Goal: Task Accomplishment & Management: Use online tool/utility

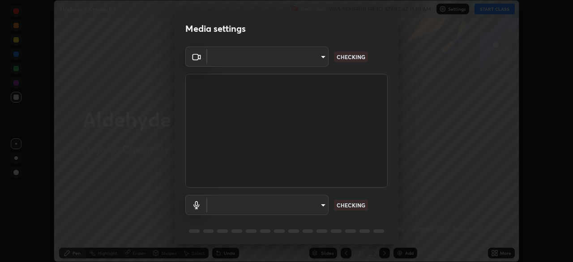
scroll to position [31, 0]
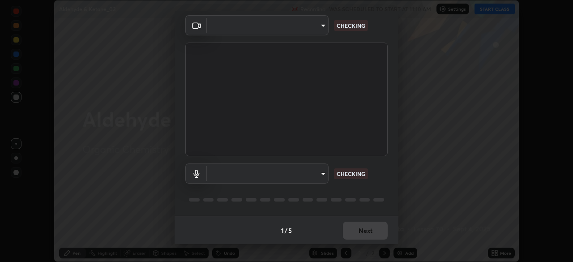
type input "e935e90e6c1ab5daa0dcc92e8481b2929d3357ce8b6dafce0a80e6d5474c7f03"
type input "0b0f5612b23d45a236358cd6c9383be5ff66fbddf4e552bd91f60b62fa3eca15"
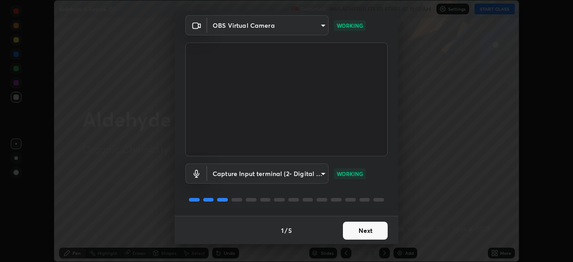
click at [358, 227] on button "Next" at bounding box center [365, 231] width 45 height 18
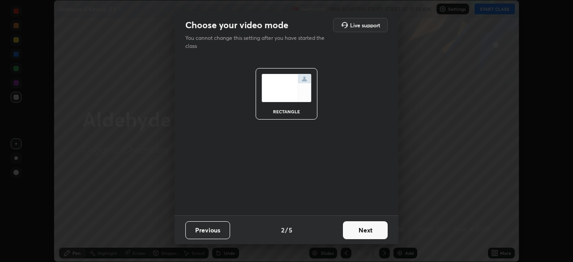
click at [360, 229] on button "Next" at bounding box center [365, 230] width 45 height 18
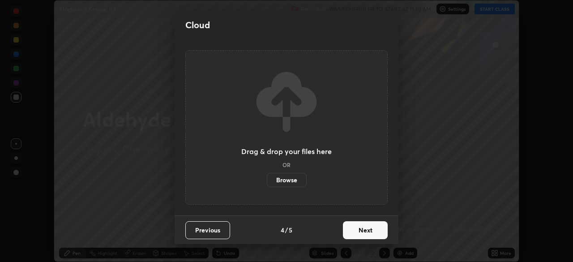
click at [362, 233] on button "Next" at bounding box center [365, 230] width 45 height 18
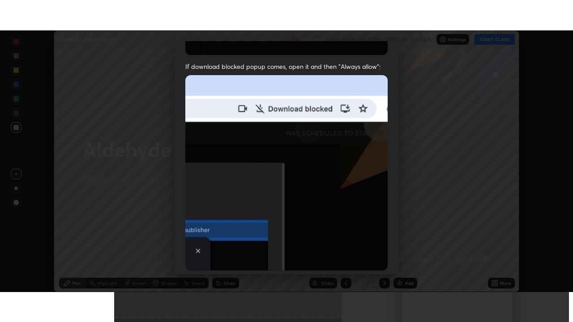
scroll to position [214, 0]
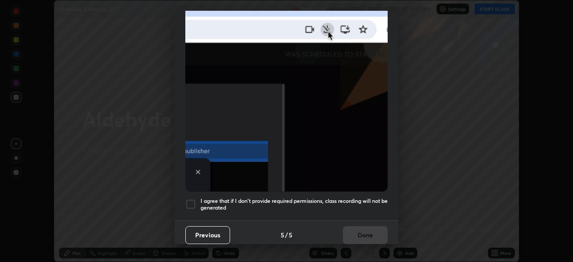
click at [190, 201] on div at bounding box center [190, 204] width 11 height 11
click at [369, 234] on button "Done" at bounding box center [365, 235] width 45 height 18
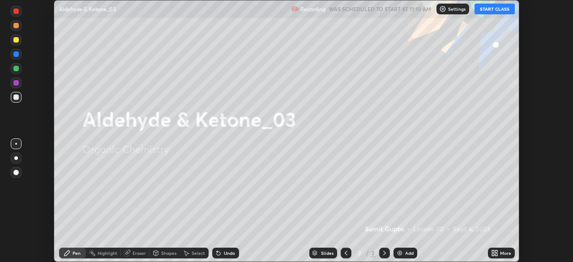
click at [493, 12] on button "START CLASS" at bounding box center [494, 9] width 40 height 11
click at [496, 254] on icon at bounding box center [496, 254] width 2 height 2
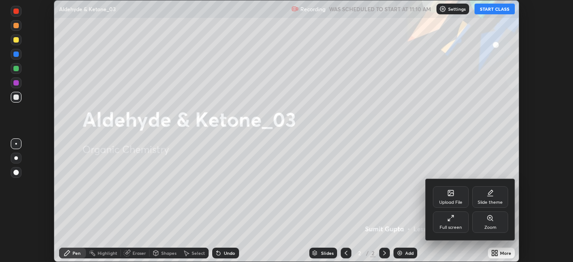
click at [454, 227] on div "Full screen" at bounding box center [451, 227] width 22 height 4
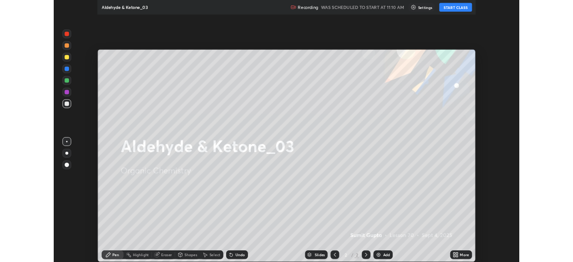
scroll to position [322, 573]
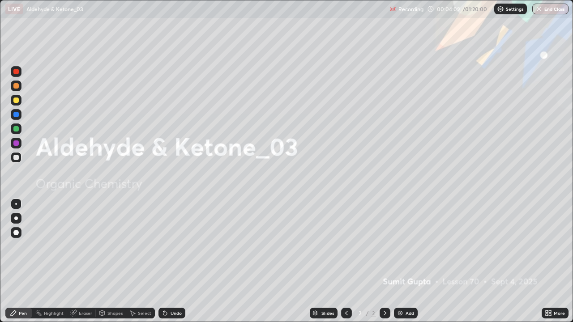
click at [16, 219] on div at bounding box center [16, 219] width 4 height 4
click at [17, 127] on div at bounding box center [15, 128] width 5 height 5
click at [168, 261] on div "Undo" at bounding box center [171, 313] width 27 height 11
click at [15, 218] on div at bounding box center [16, 219] width 4 height 4
click at [13, 99] on div at bounding box center [15, 100] width 5 height 5
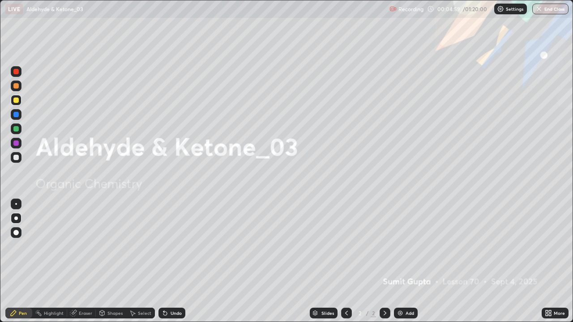
click at [408, 261] on div "Add" at bounding box center [410, 313] width 9 height 4
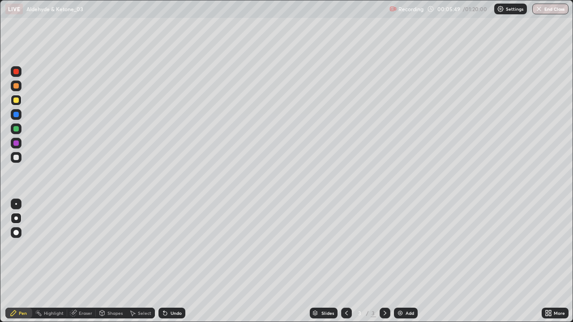
click at [17, 158] on div at bounding box center [15, 157] width 5 height 5
click at [403, 261] on div "Add" at bounding box center [406, 313] width 24 height 11
click at [17, 102] on div at bounding box center [15, 100] width 5 height 5
click at [17, 158] on div at bounding box center [15, 157] width 5 height 5
click at [176, 261] on div "Undo" at bounding box center [171, 313] width 27 height 11
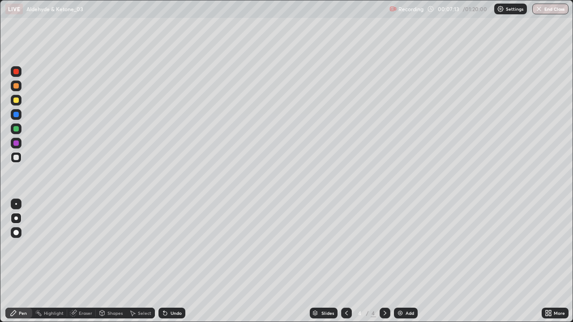
click at [172, 261] on div "Undo" at bounding box center [171, 313] width 27 height 11
click at [14, 125] on div at bounding box center [16, 129] width 11 height 11
click at [14, 99] on div at bounding box center [15, 100] width 5 height 5
click at [407, 261] on div "Add" at bounding box center [406, 313] width 24 height 11
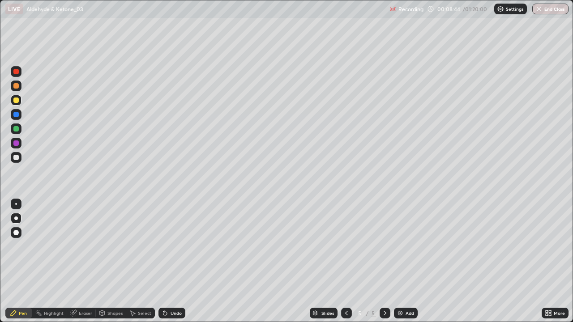
click at [13, 114] on div at bounding box center [16, 114] width 11 height 11
click at [14, 159] on div at bounding box center [15, 157] width 5 height 5
click at [18, 101] on div at bounding box center [15, 100] width 5 height 5
click at [16, 158] on div at bounding box center [15, 157] width 5 height 5
click at [13, 103] on div at bounding box center [16, 100] width 11 height 11
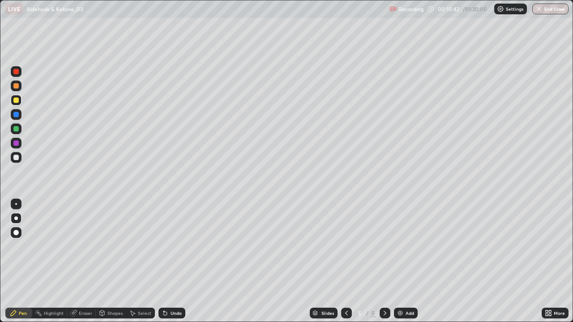
click at [17, 155] on div at bounding box center [15, 157] width 5 height 5
click at [414, 261] on div "Add" at bounding box center [406, 313] width 24 height 11
click at [346, 261] on icon at bounding box center [346, 313] width 7 height 7
click at [389, 261] on div at bounding box center [385, 313] width 11 height 18
click at [15, 100] on div at bounding box center [15, 100] width 5 height 5
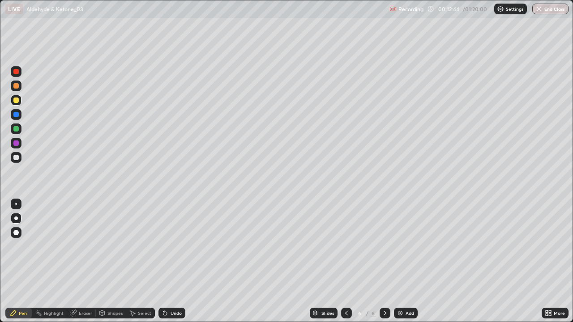
click at [165, 261] on icon at bounding box center [165, 314] width 4 height 4
click at [18, 159] on div at bounding box center [15, 157] width 5 height 5
click at [14, 101] on div at bounding box center [15, 100] width 5 height 5
click at [12, 158] on div at bounding box center [16, 157] width 11 height 11
click at [16, 143] on div at bounding box center [15, 143] width 5 height 5
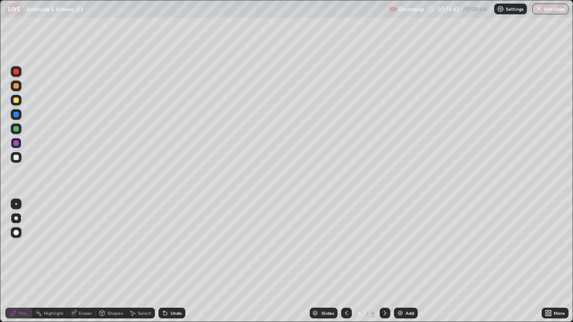
click at [406, 261] on div "Add" at bounding box center [410, 313] width 9 height 4
click at [16, 101] on div at bounding box center [15, 100] width 5 height 5
click at [16, 157] on div at bounding box center [15, 157] width 5 height 5
click at [15, 102] on div at bounding box center [15, 100] width 5 height 5
click at [18, 158] on div at bounding box center [15, 157] width 5 height 5
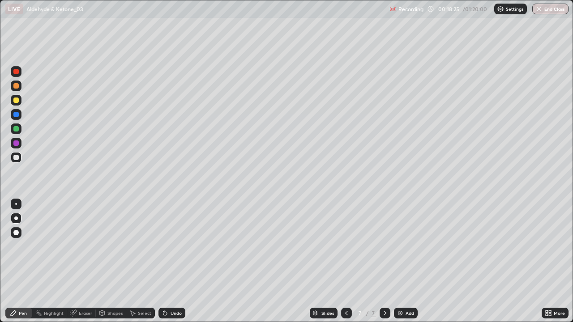
click at [402, 261] on img at bounding box center [400, 313] width 7 height 7
click at [15, 102] on div at bounding box center [15, 100] width 5 height 5
click at [345, 261] on icon at bounding box center [346, 313] width 7 height 7
click at [383, 261] on icon at bounding box center [384, 313] width 7 height 7
click at [16, 157] on div at bounding box center [15, 157] width 5 height 5
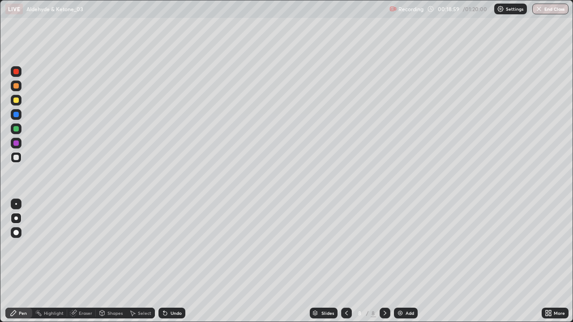
click at [17, 98] on div at bounding box center [15, 100] width 5 height 5
click at [167, 261] on icon at bounding box center [165, 313] width 7 height 7
click at [167, 261] on div "Undo" at bounding box center [171, 313] width 27 height 11
click at [165, 261] on icon at bounding box center [165, 314] width 4 height 4
click at [18, 156] on div at bounding box center [15, 157] width 5 height 5
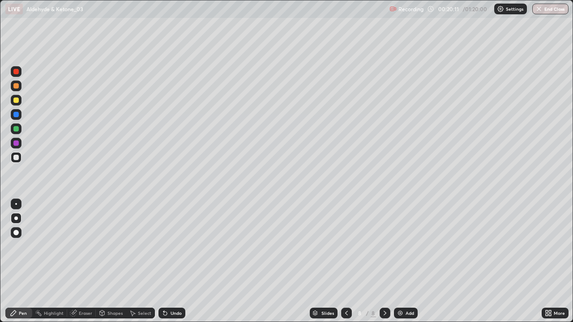
click at [18, 131] on div at bounding box center [15, 128] width 5 height 5
click at [17, 102] on div at bounding box center [15, 100] width 5 height 5
click at [14, 157] on div at bounding box center [15, 157] width 5 height 5
click at [17, 129] on div at bounding box center [15, 128] width 5 height 5
click at [16, 157] on div at bounding box center [15, 157] width 5 height 5
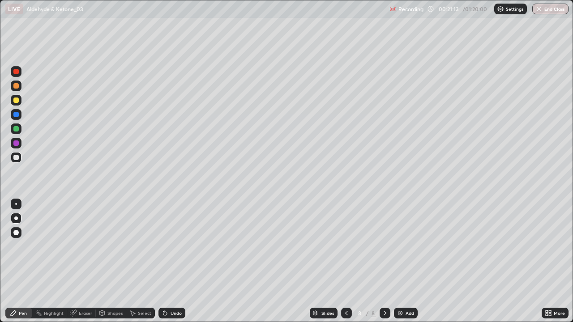
click at [15, 158] on div at bounding box center [15, 157] width 5 height 5
click at [17, 143] on div at bounding box center [15, 143] width 5 height 5
click at [16, 158] on div at bounding box center [15, 157] width 5 height 5
click at [16, 130] on div at bounding box center [15, 128] width 5 height 5
click at [406, 261] on div "Add" at bounding box center [410, 313] width 9 height 4
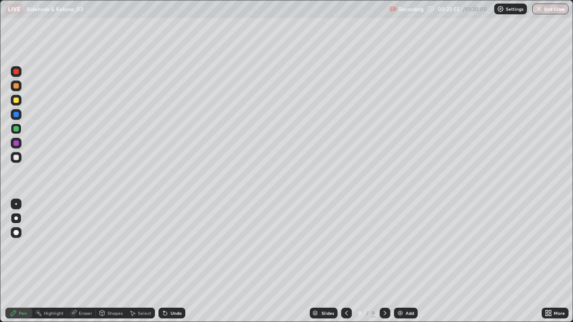
click at [14, 100] on div at bounding box center [15, 100] width 5 height 5
click at [16, 115] on div at bounding box center [15, 114] width 5 height 5
click at [164, 261] on icon at bounding box center [165, 314] width 4 height 4
click at [14, 160] on div at bounding box center [15, 157] width 5 height 5
click at [14, 114] on div at bounding box center [15, 114] width 5 height 5
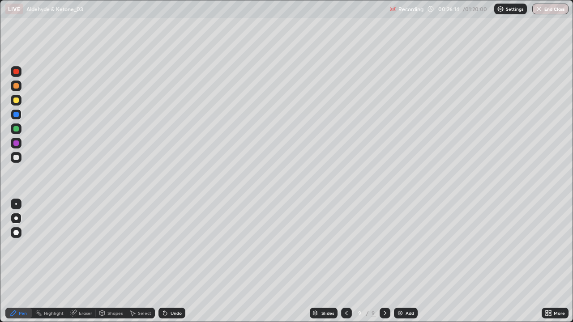
click at [14, 129] on div at bounding box center [15, 128] width 5 height 5
click at [406, 261] on div "Add" at bounding box center [406, 313] width 24 height 11
click at [15, 155] on div at bounding box center [15, 157] width 5 height 5
click at [17, 102] on div at bounding box center [15, 100] width 5 height 5
click at [171, 261] on div "Undo" at bounding box center [176, 313] width 11 height 4
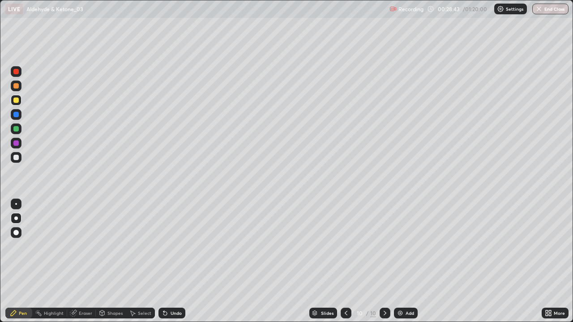
click at [16, 158] on div at bounding box center [15, 157] width 5 height 5
click at [17, 158] on div at bounding box center [15, 157] width 5 height 5
click at [169, 261] on div "Undo" at bounding box center [171, 313] width 27 height 11
click at [173, 261] on div "Undo" at bounding box center [171, 313] width 27 height 11
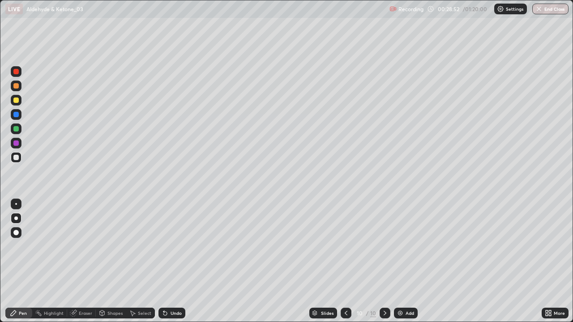
click at [175, 261] on div "Undo" at bounding box center [176, 313] width 11 height 4
click at [17, 100] on div at bounding box center [15, 100] width 5 height 5
click at [407, 261] on div "Add" at bounding box center [410, 313] width 9 height 4
click at [17, 87] on div at bounding box center [15, 85] width 5 height 5
click at [17, 102] on div at bounding box center [15, 100] width 5 height 5
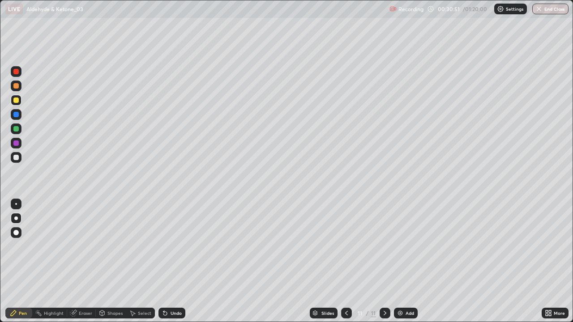
click at [171, 261] on div "Undo" at bounding box center [171, 313] width 27 height 11
click at [15, 157] on div at bounding box center [15, 157] width 5 height 5
click at [453, 17] on div "Recording 00:31:04 / 01:20:00 Settings End Class" at bounding box center [478, 8] width 179 height 17
click at [167, 261] on icon at bounding box center [165, 313] width 7 height 7
click at [163, 261] on icon at bounding box center [165, 313] width 7 height 7
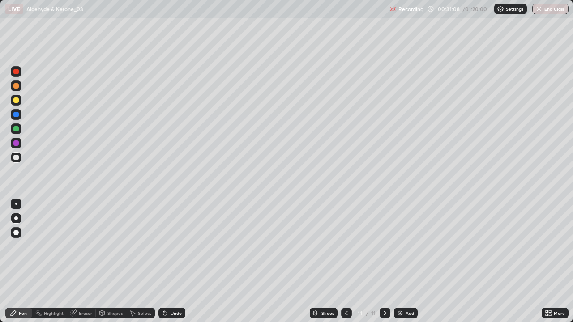
click at [163, 261] on icon at bounding box center [165, 314] width 4 height 4
click at [164, 261] on icon at bounding box center [165, 314] width 4 height 4
click at [163, 261] on icon at bounding box center [165, 314] width 4 height 4
click at [163, 261] on icon at bounding box center [163, 311] width 1 height 1
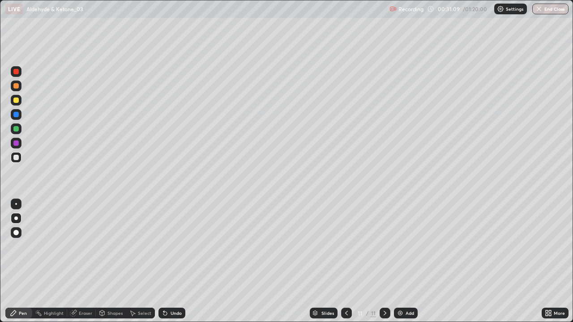
click at [166, 261] on icon at bounding box center [165, 313] width 7 height 7
click at [164, 261] on icon at bounding box center [165, 314] width 4 height 4
click at [167, 261] on icon at bounding box center [165, 313] width 7 height 7
click at [17, 138] on div at bounding box center [16, 143] width 11 height 11
click at [18, 156] on div at bounding box center [15, 157] width 5 height 5
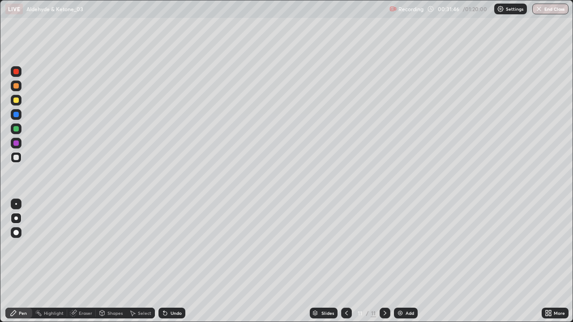
click at [15, 102] on div at bounding box center [15, 100] width 5 height 5
click at [14, 157] on div at bounding box center [15, 157] width 5 height 5
click at [167, 261] on div "Undo" at bounding box center [171, 313] width 27 height 11
click at [164, 261] on icon at bounding box center [165, 314] width 4 height 4
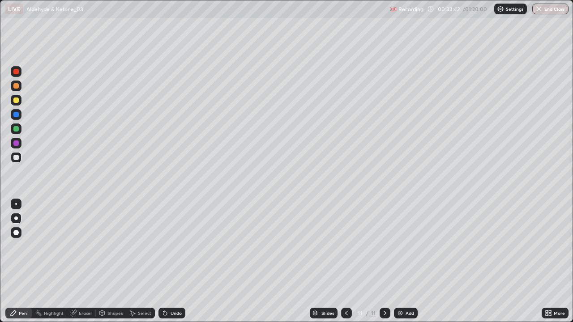
click at [164, 261] on icon at bounding box center [165, 314] width 4 height 4
click at [168, 261] on div "Undo" at bounding box center [171, 313] width 27 height 11
click at [407, 261] on div "Add" at bounding box center [406, 313] width 24 height 11
click at [17, 100] on div at bounding box center [15, 100] width 5 height 5
click at [171, 261] on div "Undo" at bounding box center [171, 313] width 27 height 11
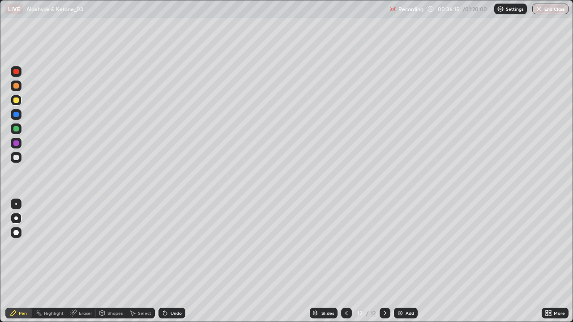
click at [13, 112] on div at bounding box center [15, 114] width 5 height 5
click at [77, 261] on div "Eraser" at bounding box center [81, 313] width 29 height 11
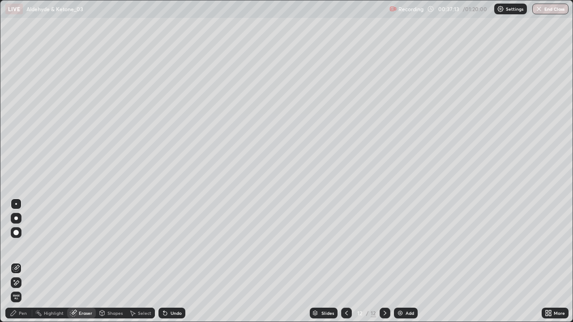
click at [16, 261] on icon at bounding box center [13, 313] width 7 height 7
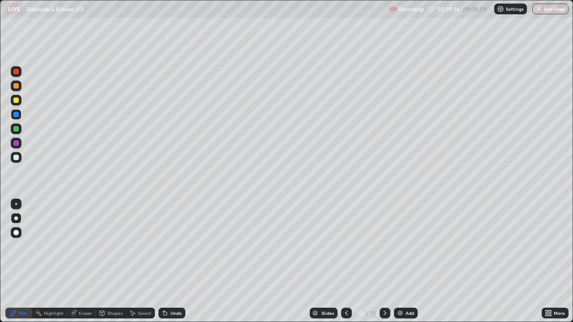
click at [401, 261] on div "Add" at bounding box center [406, 313] width 24 height 11
click at [13, 98] on div at bounding box center [15, 100] width 5 height 5
click at [16, 159] on div at bounding box center [15, 157] width 5 height 5
click at [15, 143] on div at bounding box center [15, 143] width 5 height 5
click at [14, 129] on div at bounding box center [15, 128] width 5 height 5
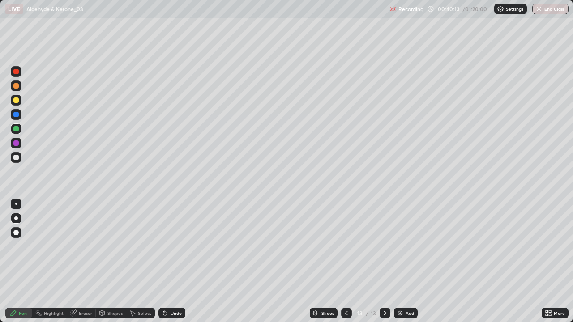
click at [16, 116] on div at bounding box center [15, 114] width 5 height 5
click at [171, 261] on div "Undo" at bounding box center [176, 313] width 11 height 4
click at [15, 130] on div at bounding box center [15, 128] width 5 height 5
click at [17, 157] on div at bounding box center [15, 157] width 5 height 5
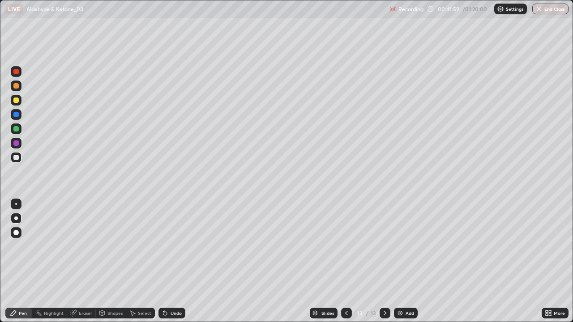
click at [141, 261] on div "Select" at bounding box center [140, 313] width 29 height 11
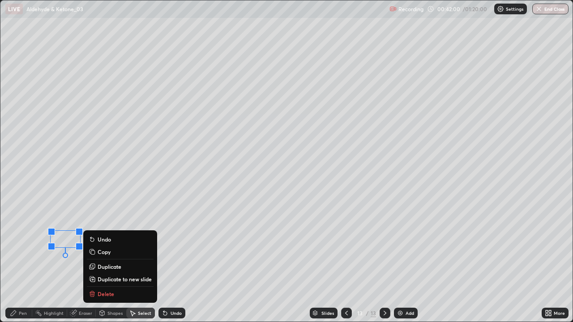
click at [103, 261] on button "Delete" at bounding box center [120, 294] width 67 height 11
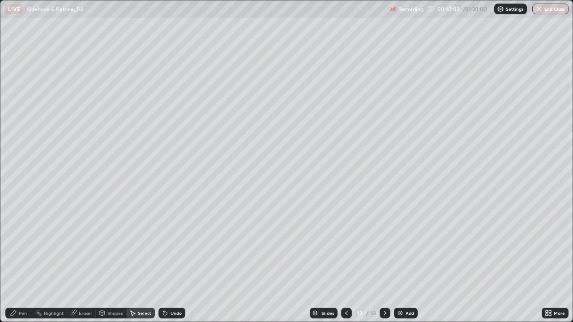
click at [402, 261] on img at bounding box center [400, 313] width 7 height 7
click at [344, 261] on icon at bounding box center [346, 313] width 7 height 7
click at [403, 261] on div "Add" at bounding box center [406, 313] width 24 height 11
click at [14, 261] on div "Pen" at bounding box center [18, 313] width 27 height 11
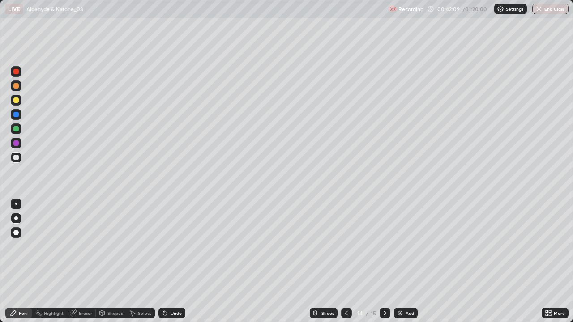
click at [16, 102] on div at bounding box center [15, 100] width 5 height 5
click at [171, 261] on div "Undo" at bounding box center [176, 313] width 11 height 4
click at [170, 261] on div "Undo" at bounding box center [171, 313] width 27 height 11
click at [167, 261] on div "Undo" at bounding box center [171, 313] width 27 height 11
click at [163, 261] on icon at bounding box center [163, 311] width 1 height 1
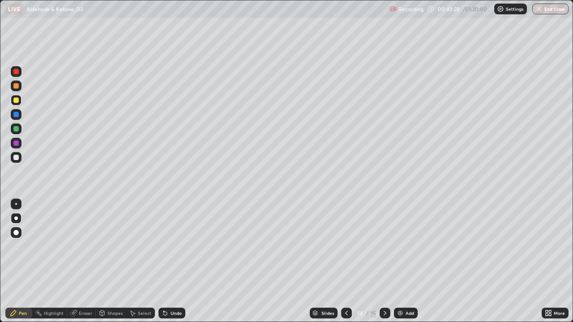
click at [140, 261] on div "Select" at bounding box center [140, 313] width 29 height 11
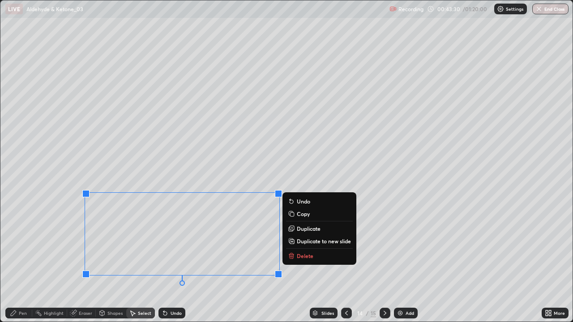
click at [311, 260] on button "Delete" at bounding box center [319, 256] width 67 height 11
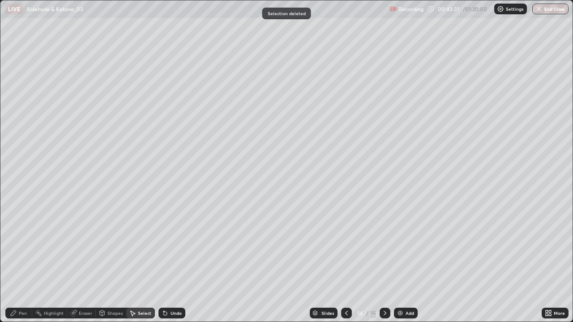
click at [19, 261] on div "Pen" at bounding box center [18, 313] width 27 height 11
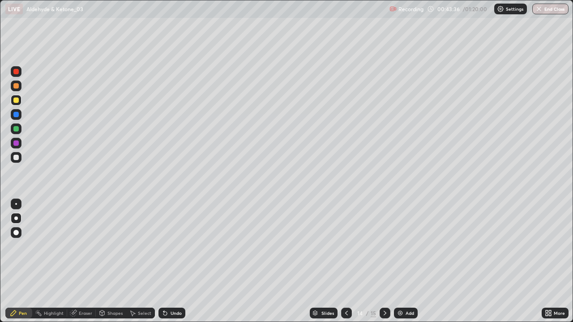
click at [346, 261] on icon at bounding box center [346, 313] width 7 height 7
click at [384, 261] on icon at bounding box center [384, 313] width 7 height 7
click at [346, 261] on icon at bounding box center [346, 313] width 7 height 7
click at [382, 261] on icon at bounding box center [384, 313] width 7 height 7
click at [346, 261] on icon at bounding box center [346, 313] width 7 height 7
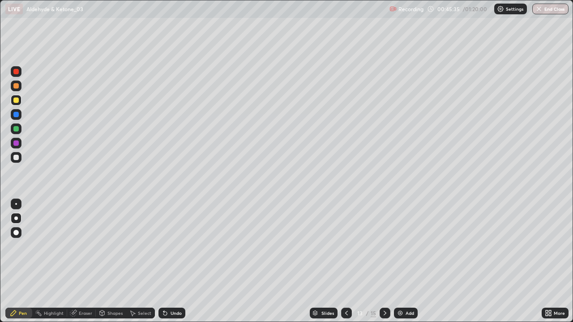
click at [384, 261] on icon at bounding box center [384, 313] width 7 height 7
click at [384, 261] on icon at bounding box center [385, 313] width 3 height 4
click at [15, 104] on div at bounding box center [16, 100] width 11 height 11
click at [14, 156] on div at bounding box center [15, 157] width 5 height 5
click at [15, 144] on div at bounding box center [15, 143] width 5 height 5
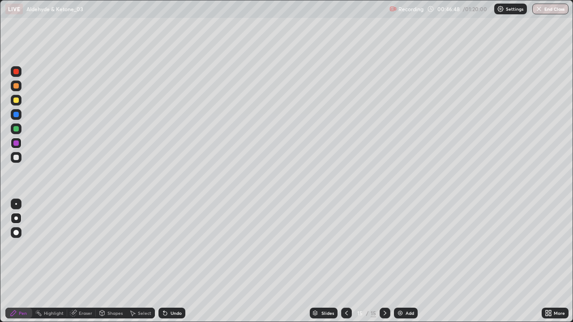
click at [15, 99] on div at bounding box center [15, 100] width 5 height 5
click at [14, 156] on div at bounding box center [15, 157] width 5 height 5
click at [400, 261] on img at bounding box center [400, 313] width 7 height 7
click at [15, 158] on div at bounding box center [15, 157] width 5 height 5
click at [17, 100] on div at bounding box center [15, 100] width 5 height 5
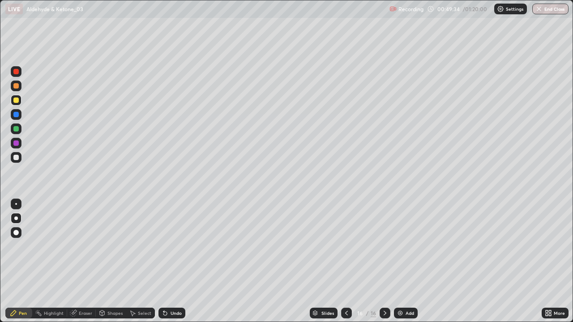
click at [18, 156] on div at bounding box center [15, 157] width 5 height 5
click at [17, 102] on div at bounding box center [15, 100] width 5 height 5
click at [173, 261] on div "Undo" at bounding box center [171, 313] width 27 height 11
click at [172, 261] on div "Undo" at bounding box center [176, 313] width 11 height 4
click at [171, 261] on div "Undo" at bounding box center [171, 313] width 27 height 11
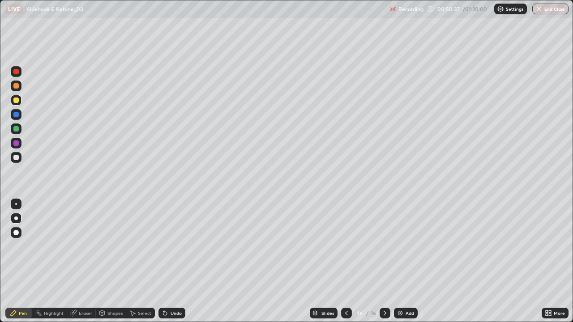
click at [166, 261] on icon at bounding box center [165, 314] width 4 height 4
click at [163, 261] on icon at bounding box center [165, 314] width 4 height 4
click at [168, 261] on div "Undo" at bounding box center [171, 313] width 27 height 11
click at [15, 114] on div at bounding box center [15, 114] width 5 height 5
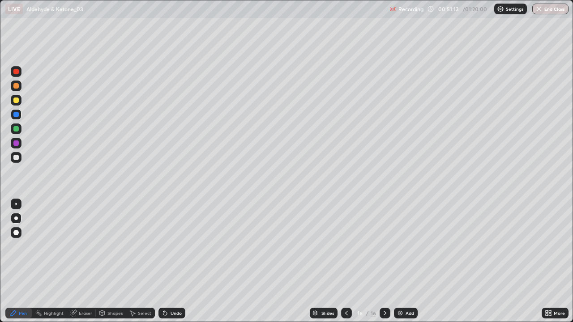
click at [12, 158] on div at bounding box center [16, 157] width 11 height 11
click at [171, 261] on div "Undo" at bounding box center [176, 313] width 11 height 4
click at [410, 261] on div "Add" at bounding box center [410, 313] width 9 height 4
click at [16, 101] on div at bounding box center [15, 100] width 5 height 5
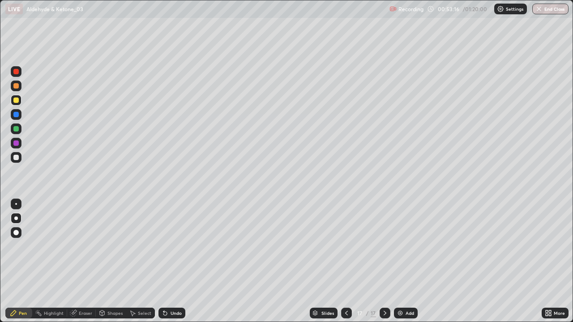
click at [345, 261] on icon at bounding box center [346, 313] width 7 height 7
click at [388, 261] on div at bounding box center [385, 313] width 11 height 11
click at [43, 261] on div "Highlight" at bounding box center [49, 313] width 35 height 11
click at [75, 261] on icon at bounding box center [73, 314] width 6 height 6
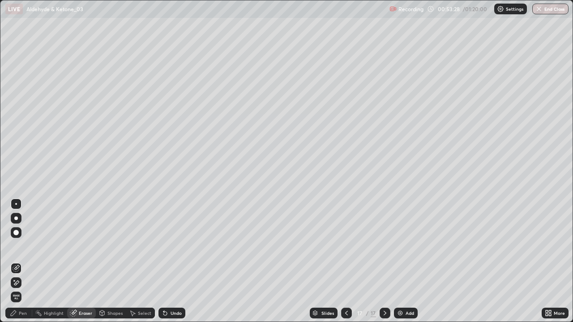
click at [19, 261] on div "Pen" at bounding box center [23, 313] width 8 height 4
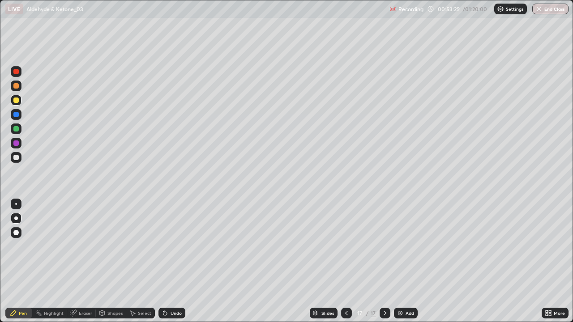
click at [16, 128] on div at bounding box center [15, 128] width 5 height 5
click at [168, 261] on div "Undo" at bounding box center [171, 313] width 27 height 11
click at [14, 99] on div at bounding box center [15, 100] width 5 height 5
click at [18, 157] on div at bounding box center [15, 157] width 5 height 5
click at [17, 100] on div at bounding box center [15, 100] width 5 height 5
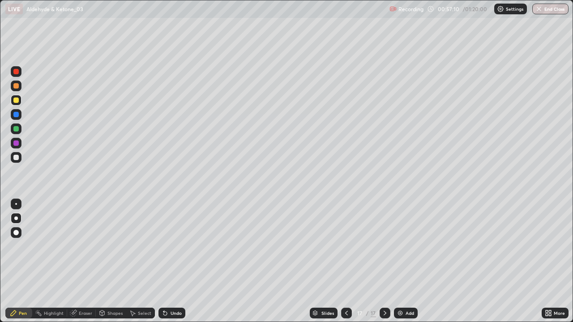
click at [397, 261] on img at bounding box center [400, 313] width 7 height 7
click at [14, 158] on div at bounding box center [15, 157] width 5 height 5
click at [18, 157] on div at bounding box center [15, 157] width 5 height 5
click at [15, 100] on div at bounding box center [15, 100] width 5 height 5
click at [17, 101] on div at bounding box center [15, 100] width 5 height 5
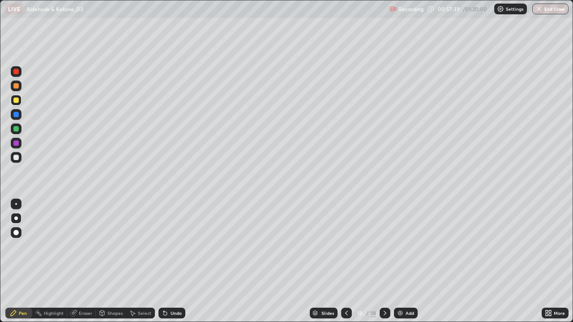
click at [166, 261] on icon at bounding box center [165, 313] width 7 height 7
click at [12, 160] on div at bounding box center [16, 157] width 11 height 11
click at [16, 100] on div at bounding box center [15, 100] width 5 height 5
click at [18, 143] on div at bounding box center [15, 143] width 5 height 5
click at [16, 128] on div at bounding box center [15, 128] width 5 height 5
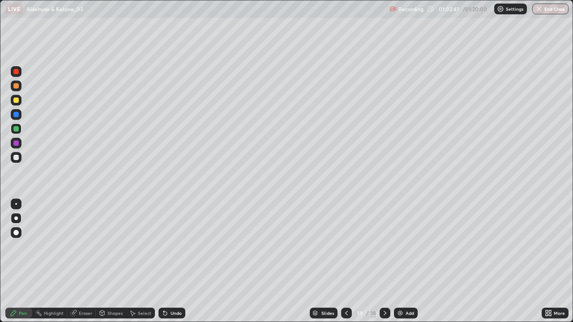
click at [406, 261] on div "Add" at bounding box center [410, 313] width 9 height 4
click at [402, 261] on img at bounding box center [400, 313] width 7 height 7
click at [16, 159] on div at bounding box center [15, 157] width 5 height 5
click at [406, 261] on div "Add" at bounding box center [410, 313] width 9 height 4
click at [345, 261] on icon at bounding box center [346, 313] width 3 height 4
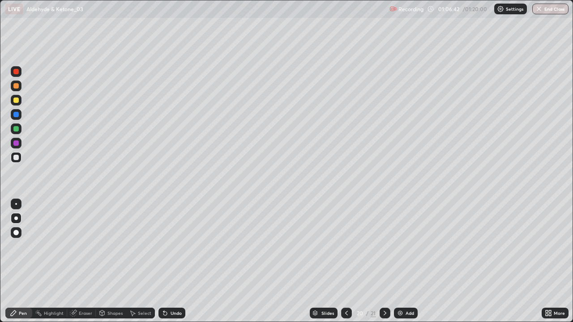
click at [384, 261] on icon at bounding box center [384, 313] width 7 height 7
click at [15, 99] on div at bounding box center [15, 100] width 5 height 5
click at [169, 261] on div "Undo" at bounding box center [171, 313] width 27 height 11
click at [14, 158] on div at bounding box center [15, 157] width 5 height 5
click at [12, 145] on div at bounding box center [16, 143] width 11 height 11
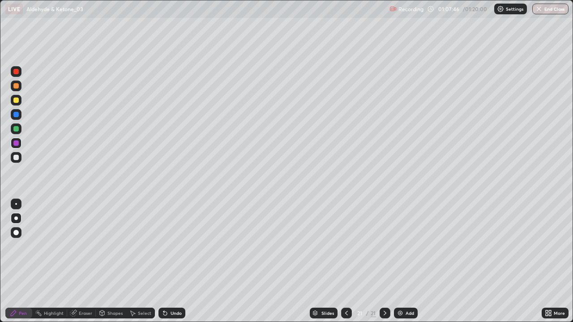
click at [14, 132] on div at bounding box center [16, 129] width 11 height 11
click at [167, 261] on icon at bounding box center [165, 313] width 7 height 7
click at [404, 261] on div "Add" at bounding box center [406, 313] width 24 height 11
click at [15, 100] on div at bounding box center [15, 100] width 5 height 5
click at [17, 131] on div at bounding box center [15, 128] width 5 height 5
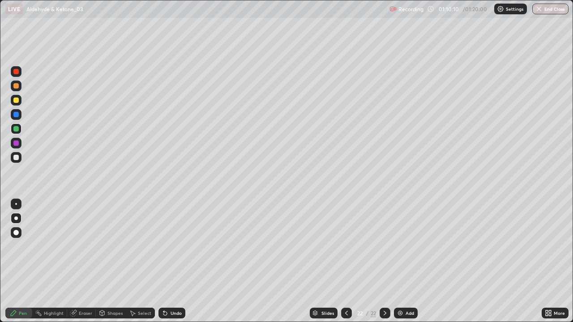
click at [15, 158] on div at bounding box center [15, 157] width 5 height 5
click at [171, 261] on div "Undo" at bounding box center [176, 313] width 11 height 4
click at [15, 111] on div at bounding box center [16, 114] width 11 height 11
click at [16, 158] on div at bounding box center [15, 157] width 5 height 5
click at [406, 261] on div "Add" at bounding box center [410, 313] width 9 height 4
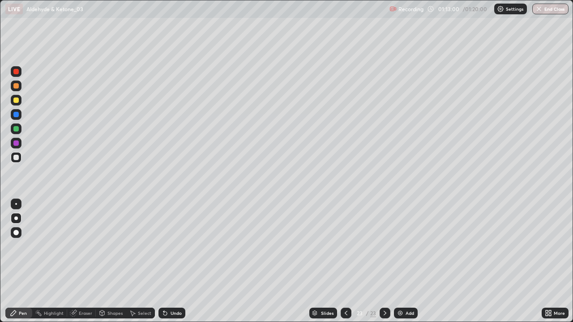
click at [16, 101] on div at bounding box center [15, 100] width 5 height 5
click at [544, 9] on button "End Class" at bounding box center [550, 9] width 35 height 11
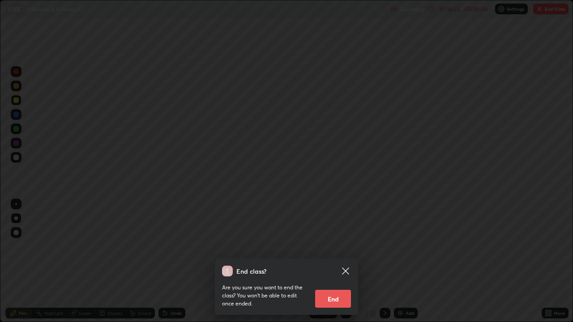
click at [329, 261] on button "End" at bounding box center [333, 299] width 36 height 18
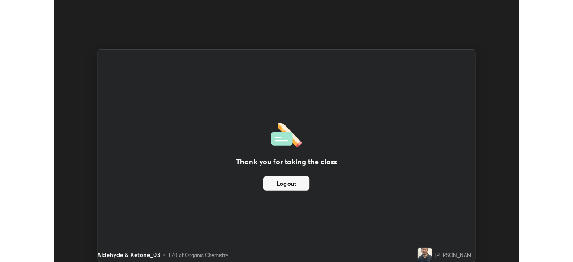
scroll to position [44499, 44189]
